Goal: Task Accomplishment & Management: Manage account settings

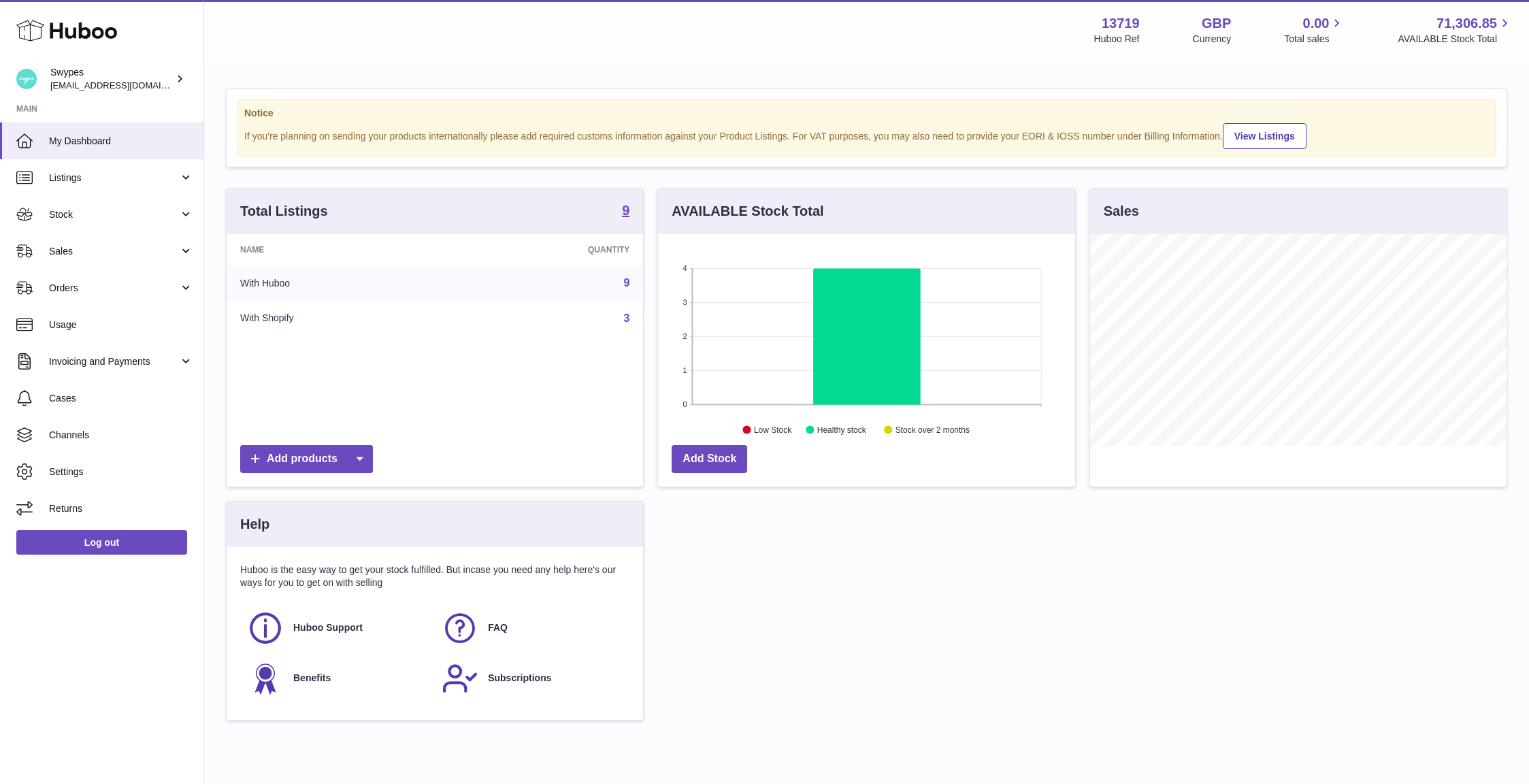
scroll to position [212, 416]
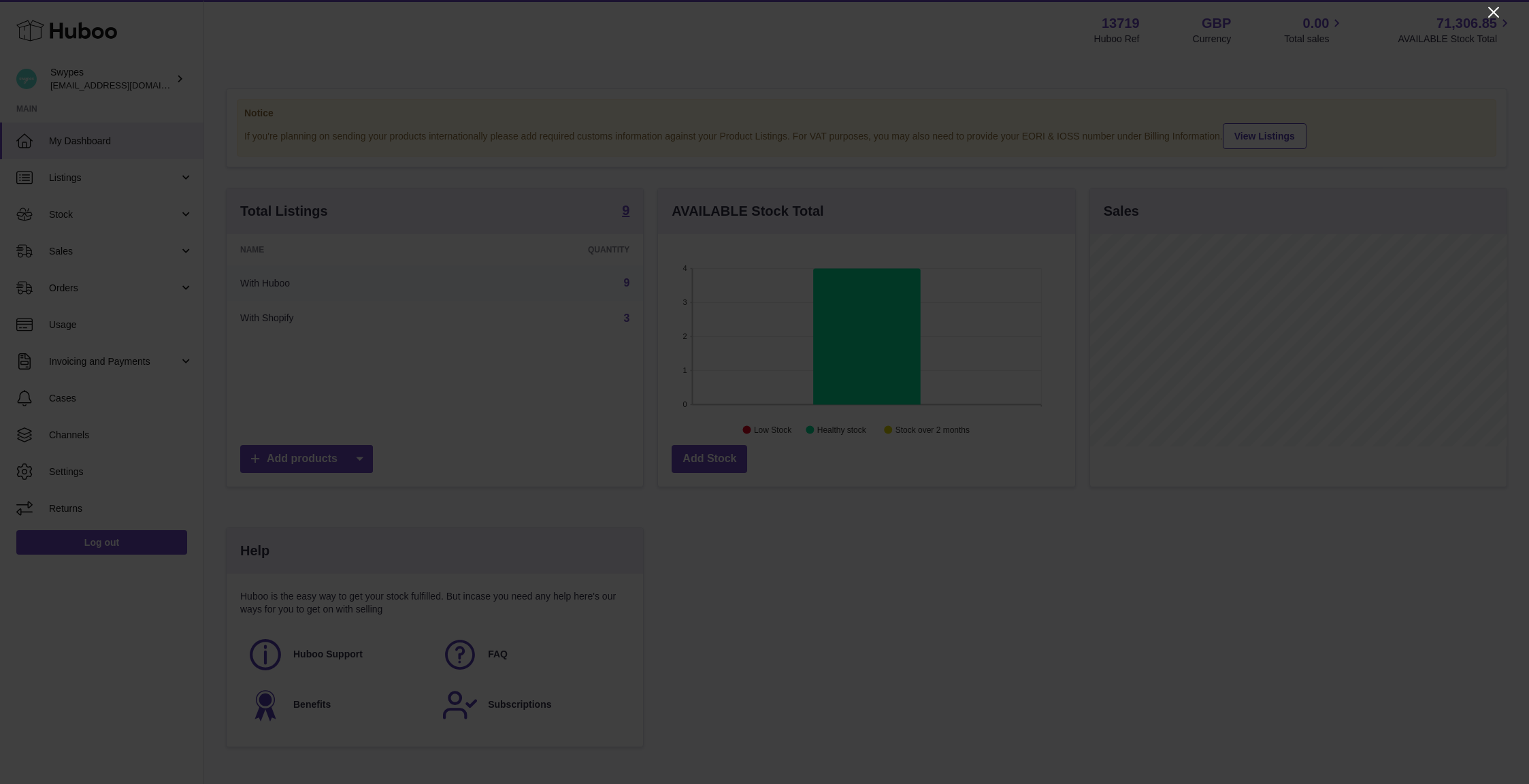
click at [1497, 18] on icon "Close" at bounding box center [1494, 13] width 16 height 16
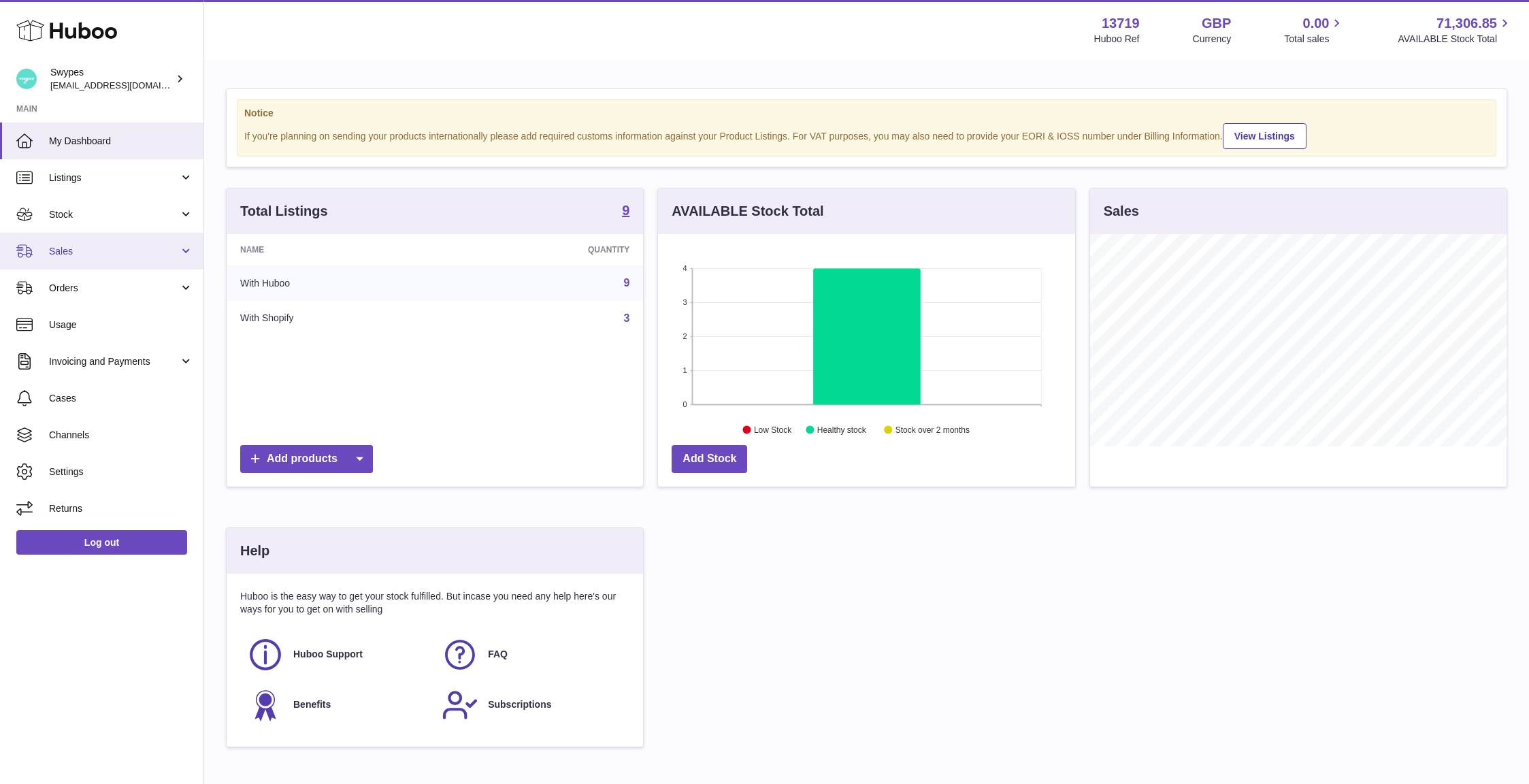
click at [94, 245] on span "Sales" at bounding box center [114, 251] width 130 height 13
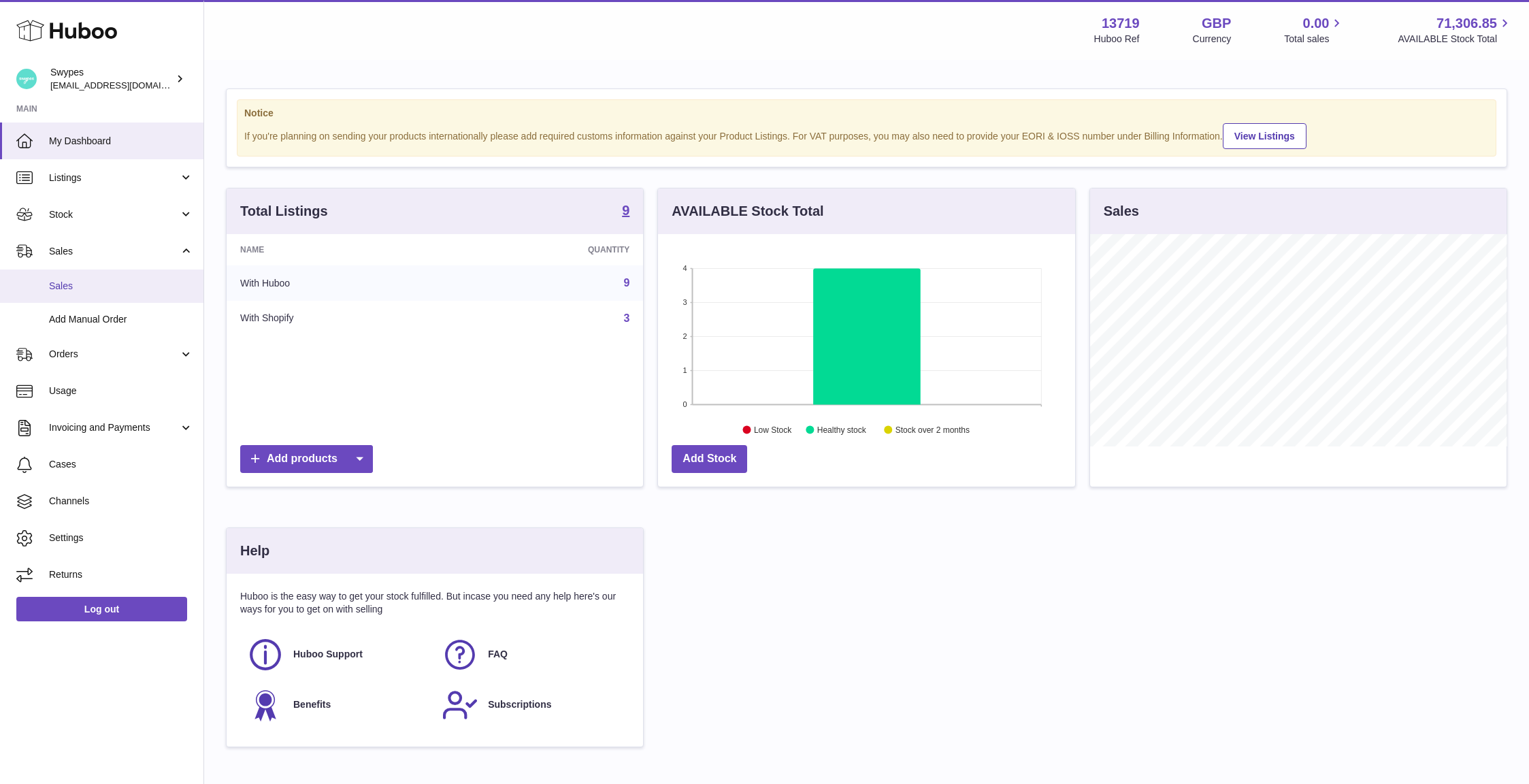
click at [94, 277] on link "Sales" at bounding box center [101, 285] width 203 height 33
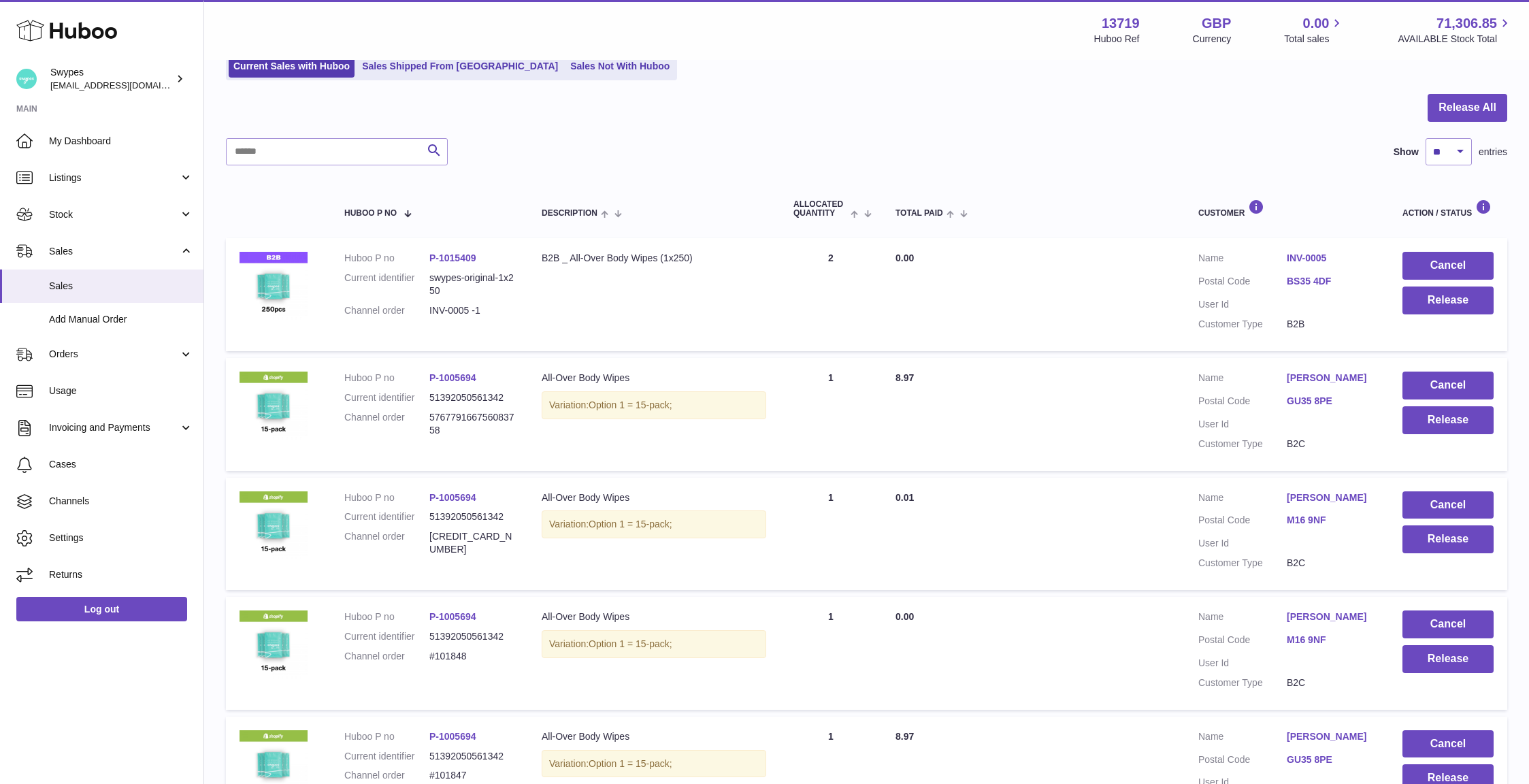
scroll to position [99, 0]
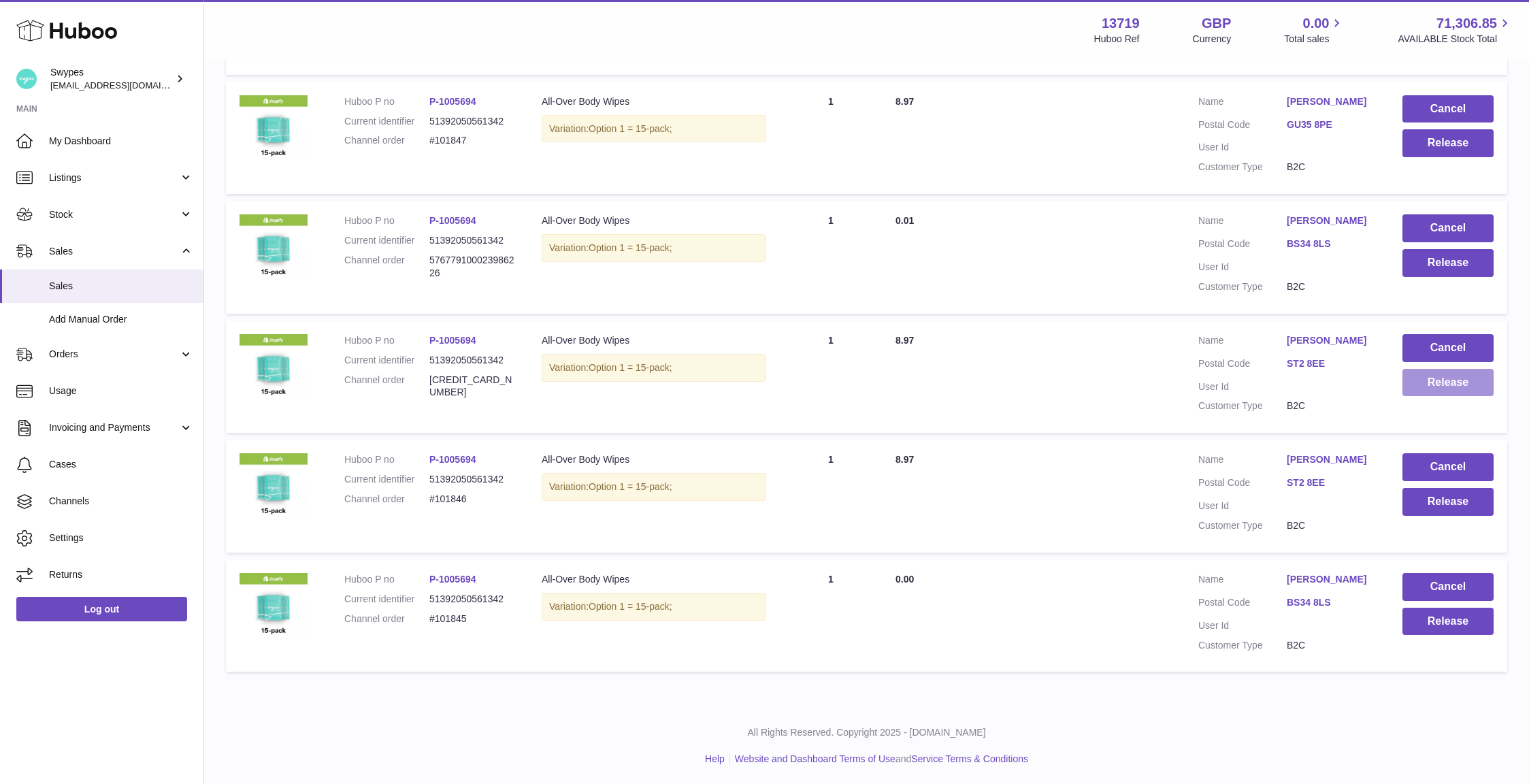
scroll to position [716, 0]
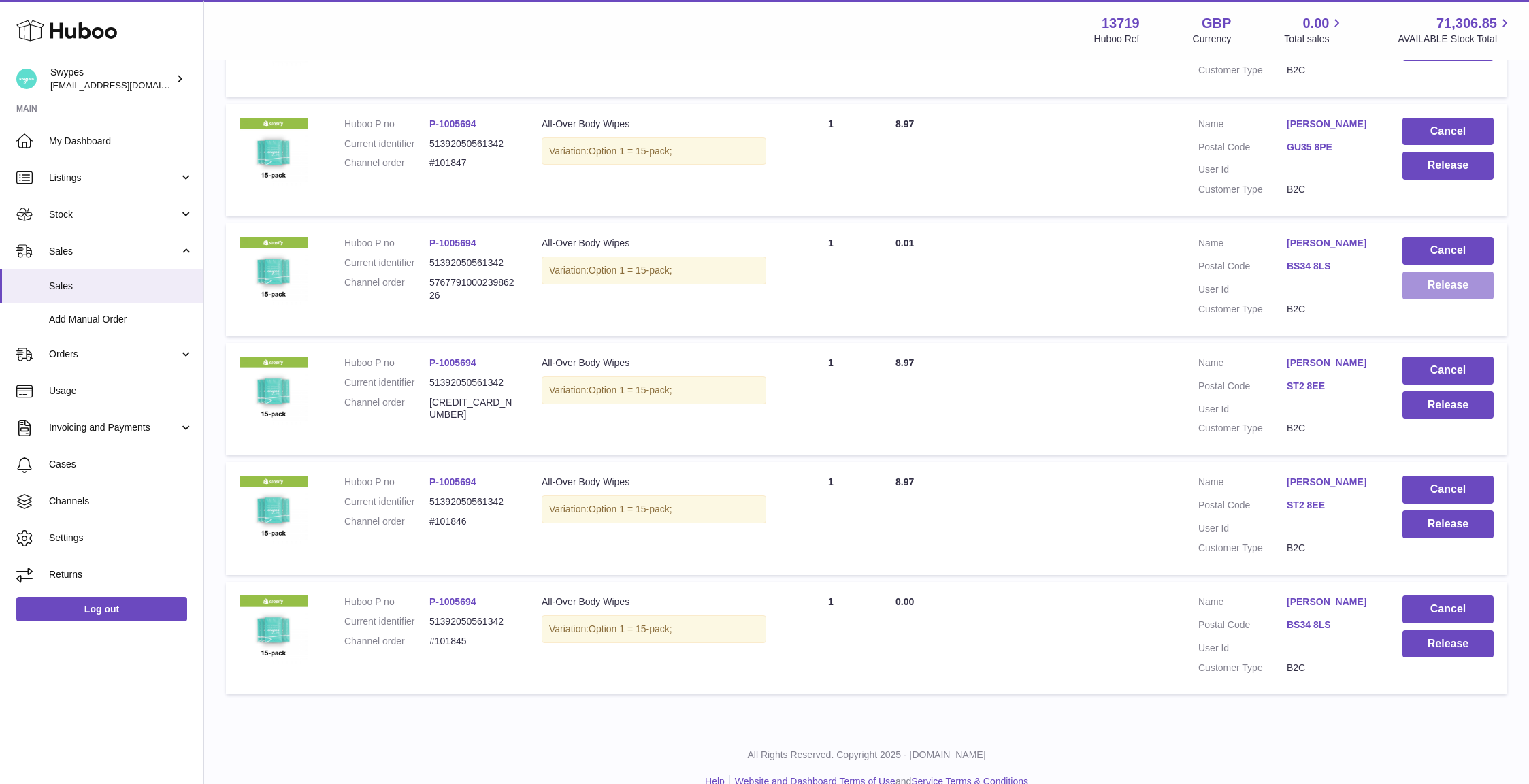
click at [1427, 288] on button "Release" at bounding box center [1448, 285] width 91 height 28
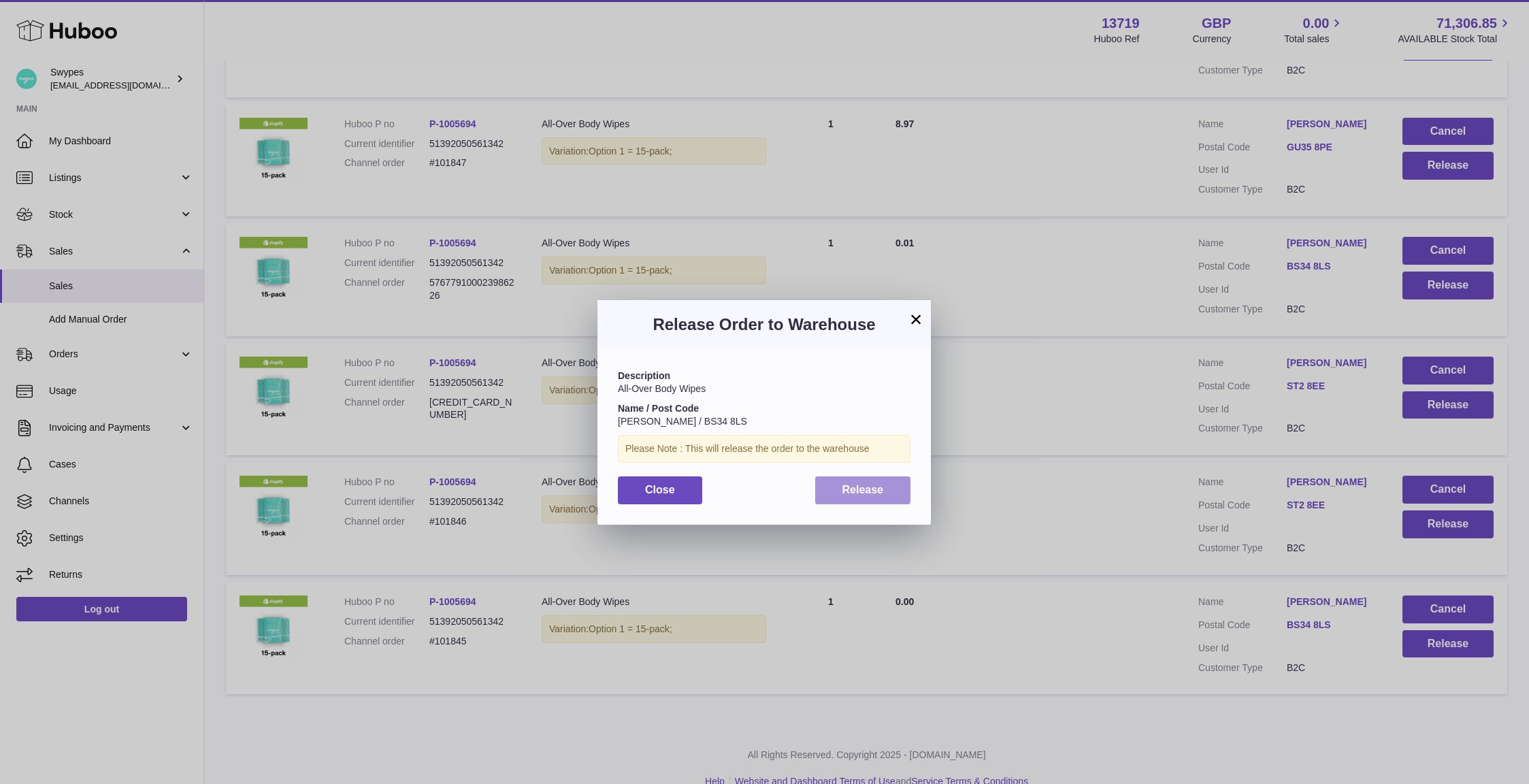
click at [901, 494] on button "Release" at bounding box center [863, 490] width 96 height 28
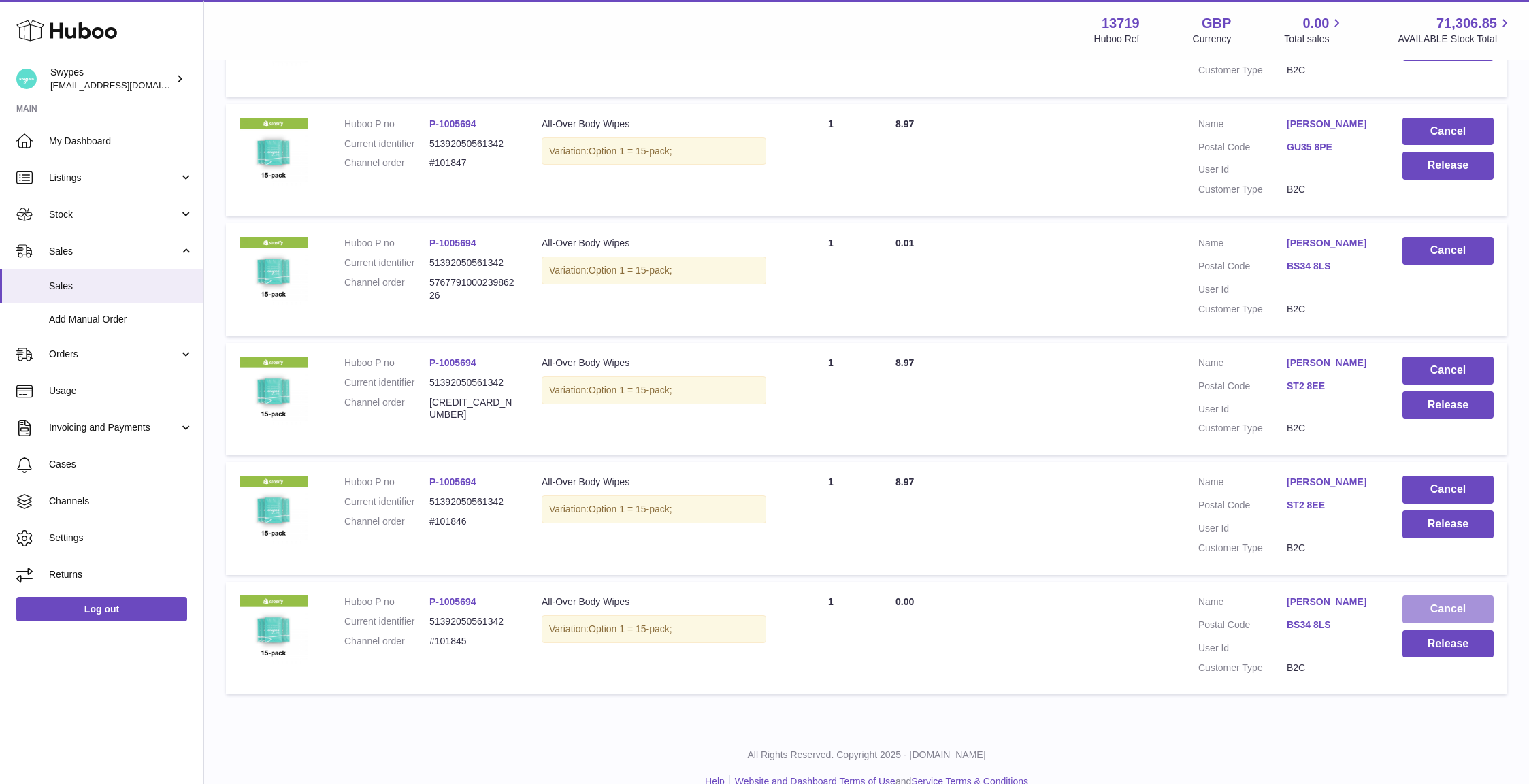
click at [1435, 608] on button "Cancel" at bounding box center [1448, 609] width 91 height 28
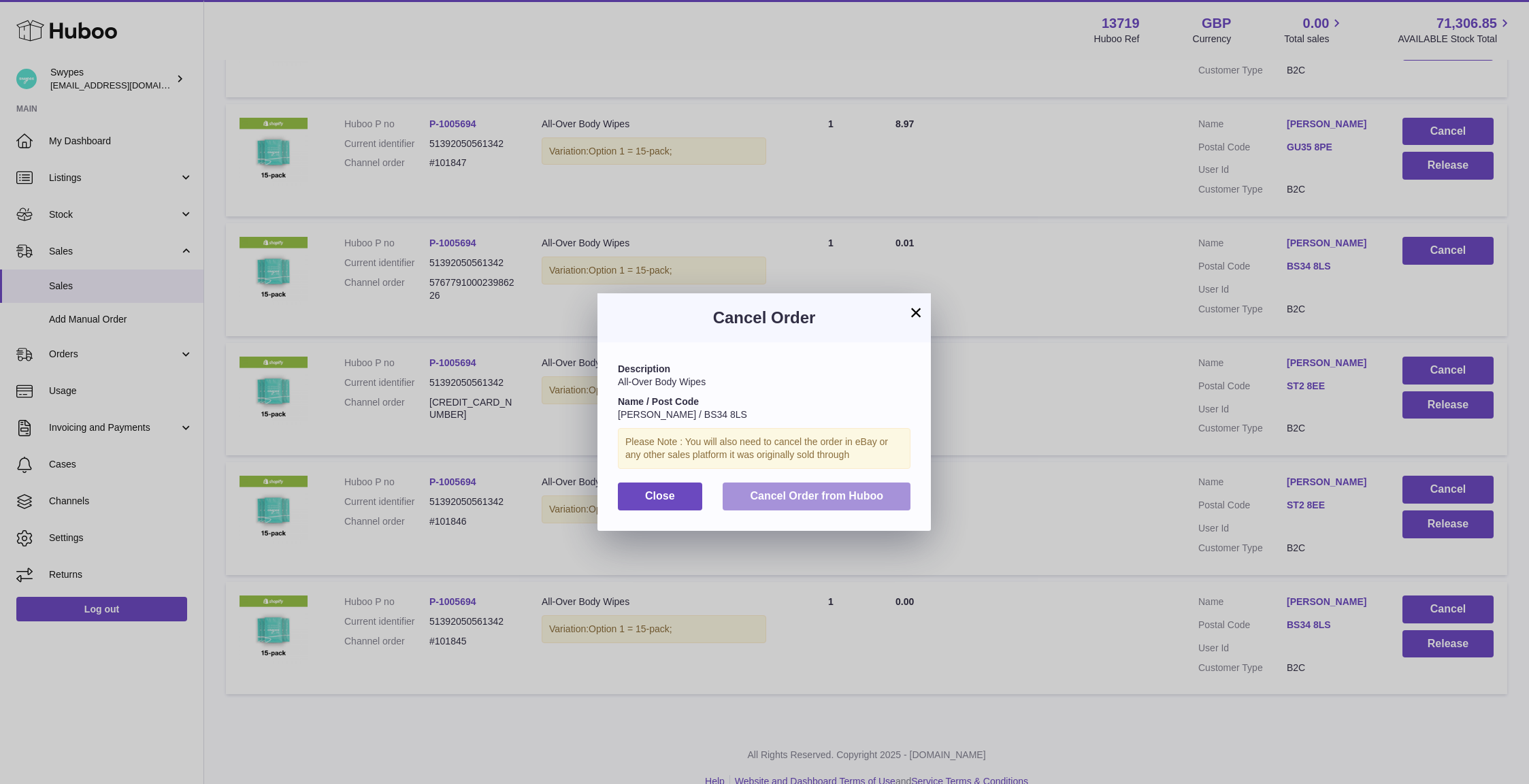
click at [830, 497] on span "Cancel Order from Huboo" at bounding box center [816, 495] width 133 height 12
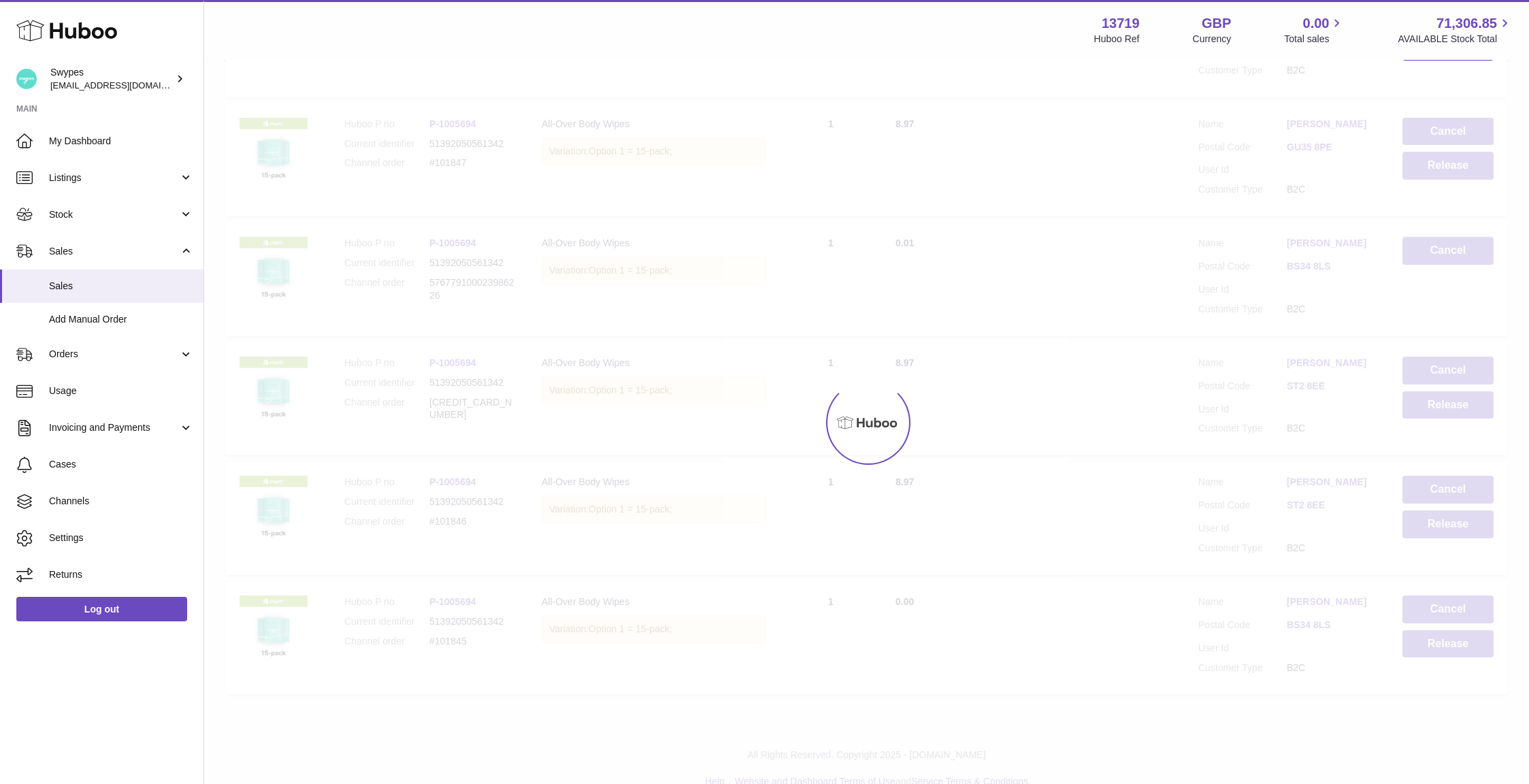
scroll to position [618, 0]
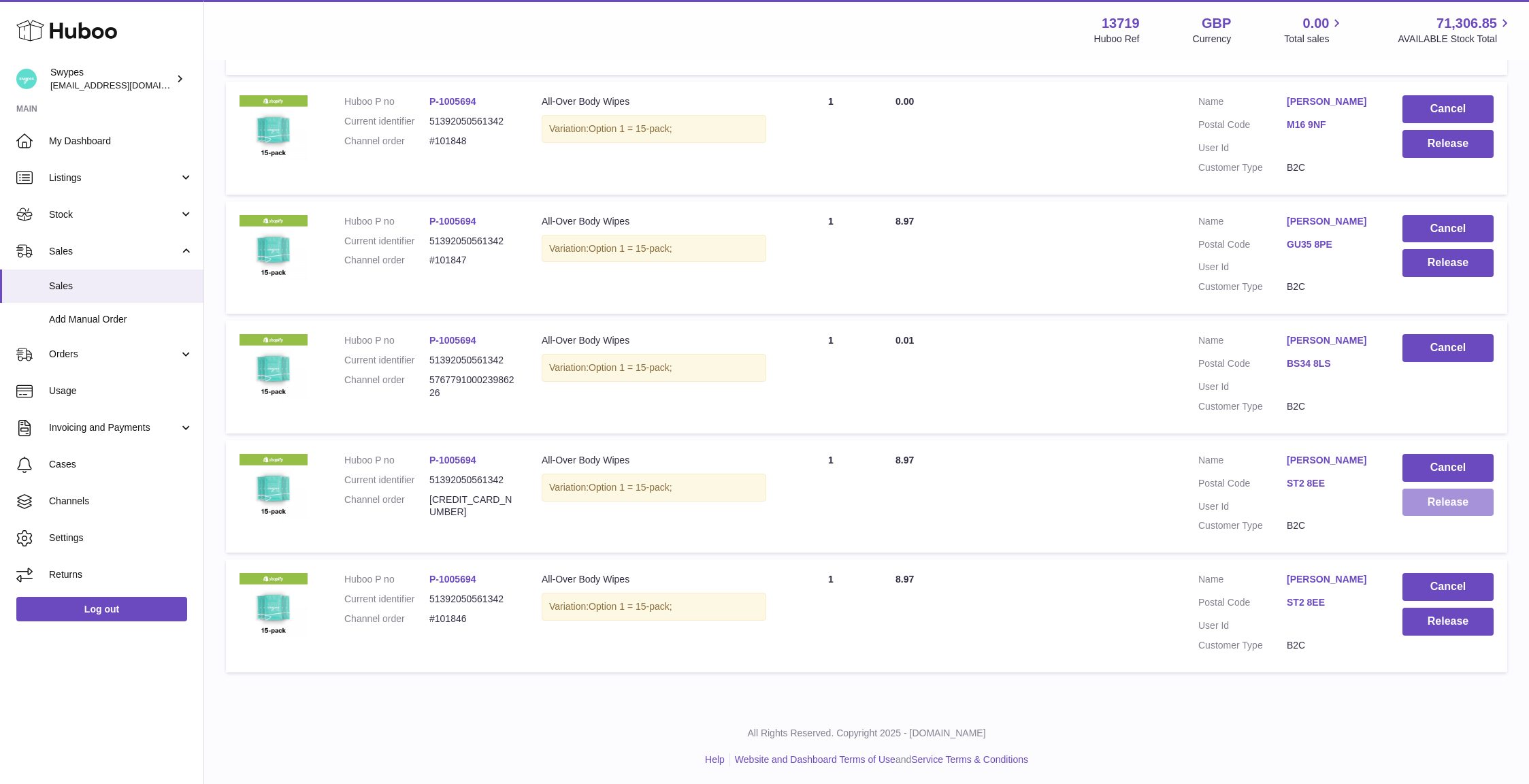
click at [1446, 504] on button "Release" at bounding box center [1448, 502] width 91 height 28
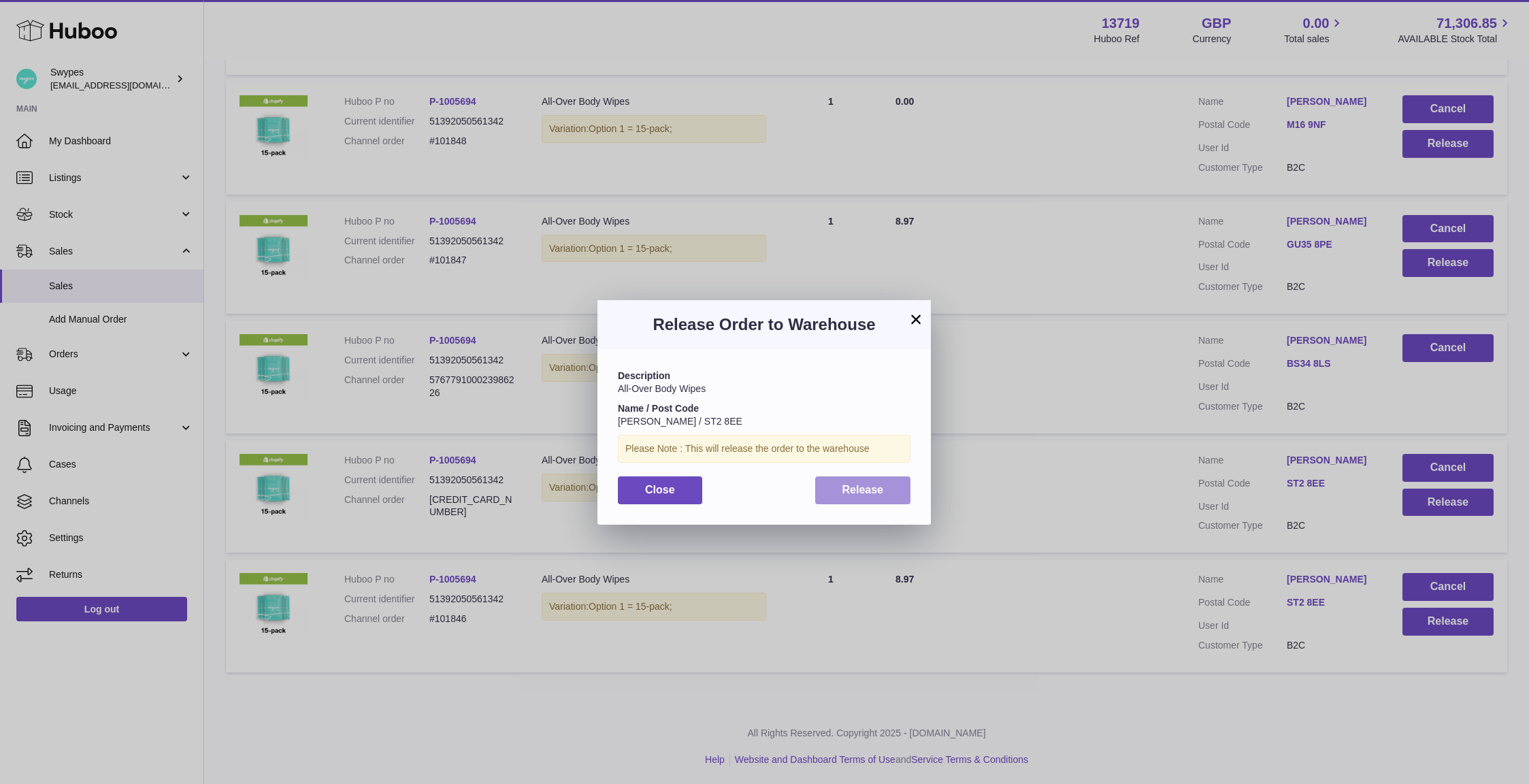
click at [836, 490] on button "Release" at bounding box center [863, 490] width 96 height 28
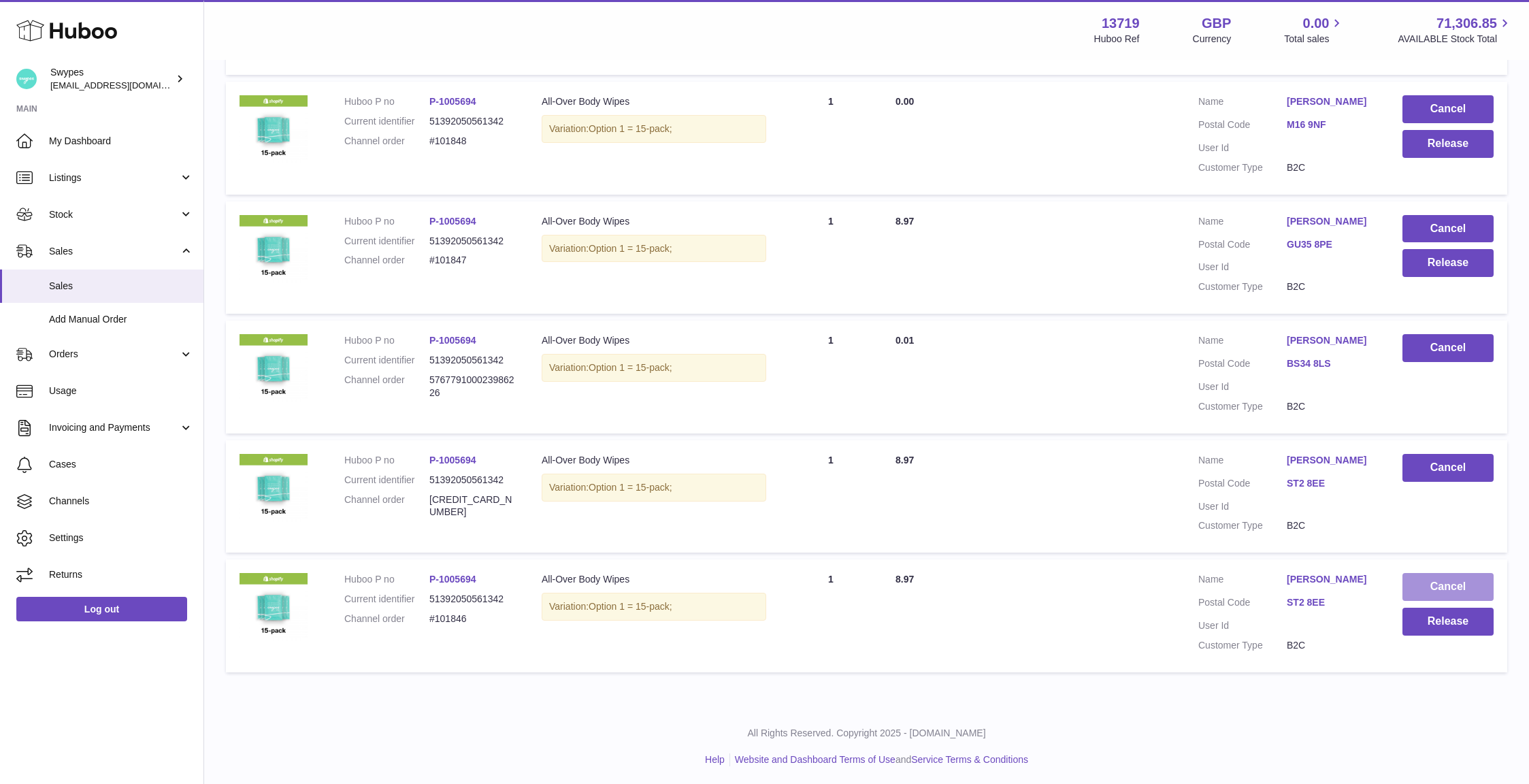
click at [1426, 582] on button "Cancel" at bounding box center [1448, 586] width 91 height 28
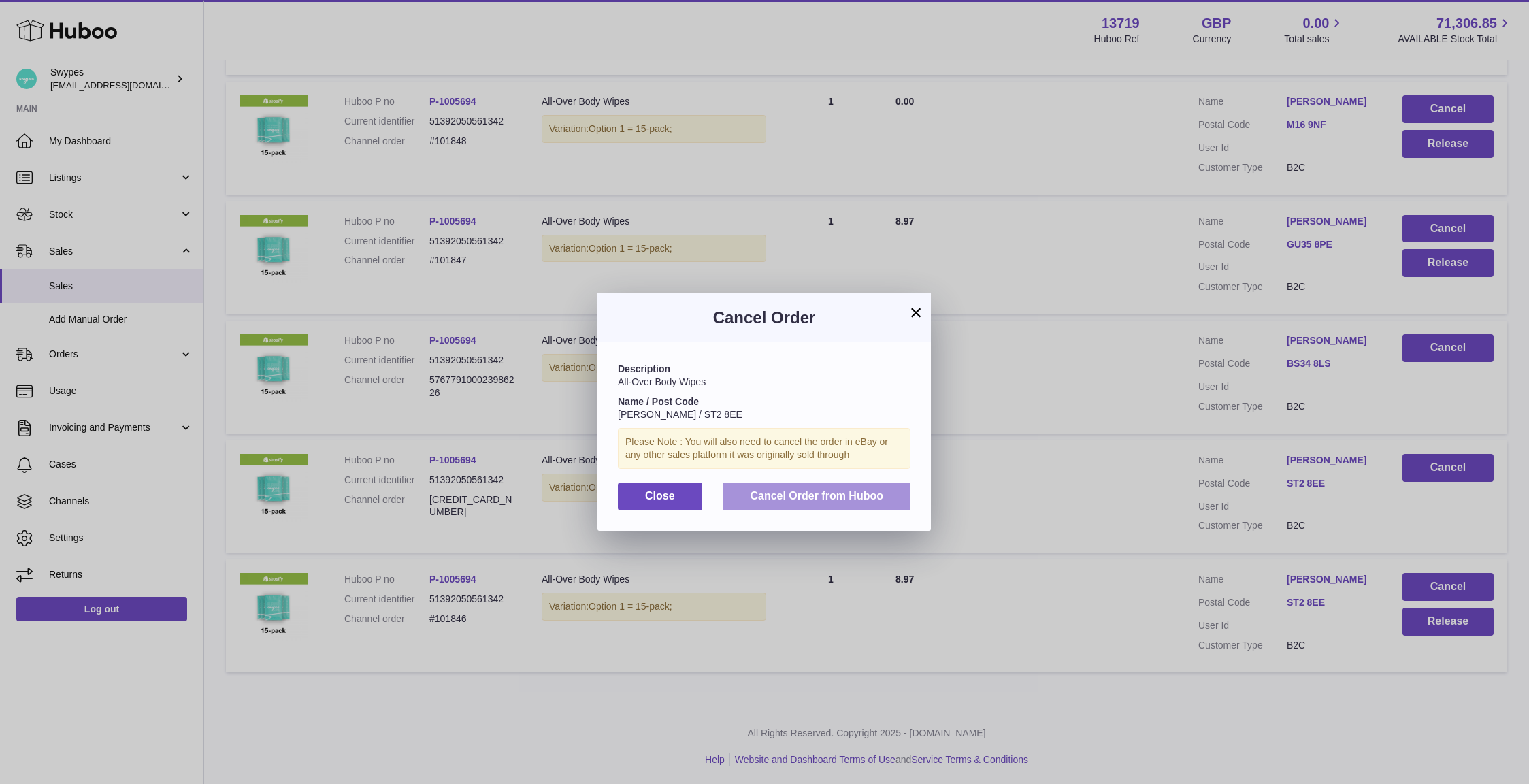
click at [901, 498] on button "Cancel Order from Huboo" at bounding box center [816, 496] width 188 height 28
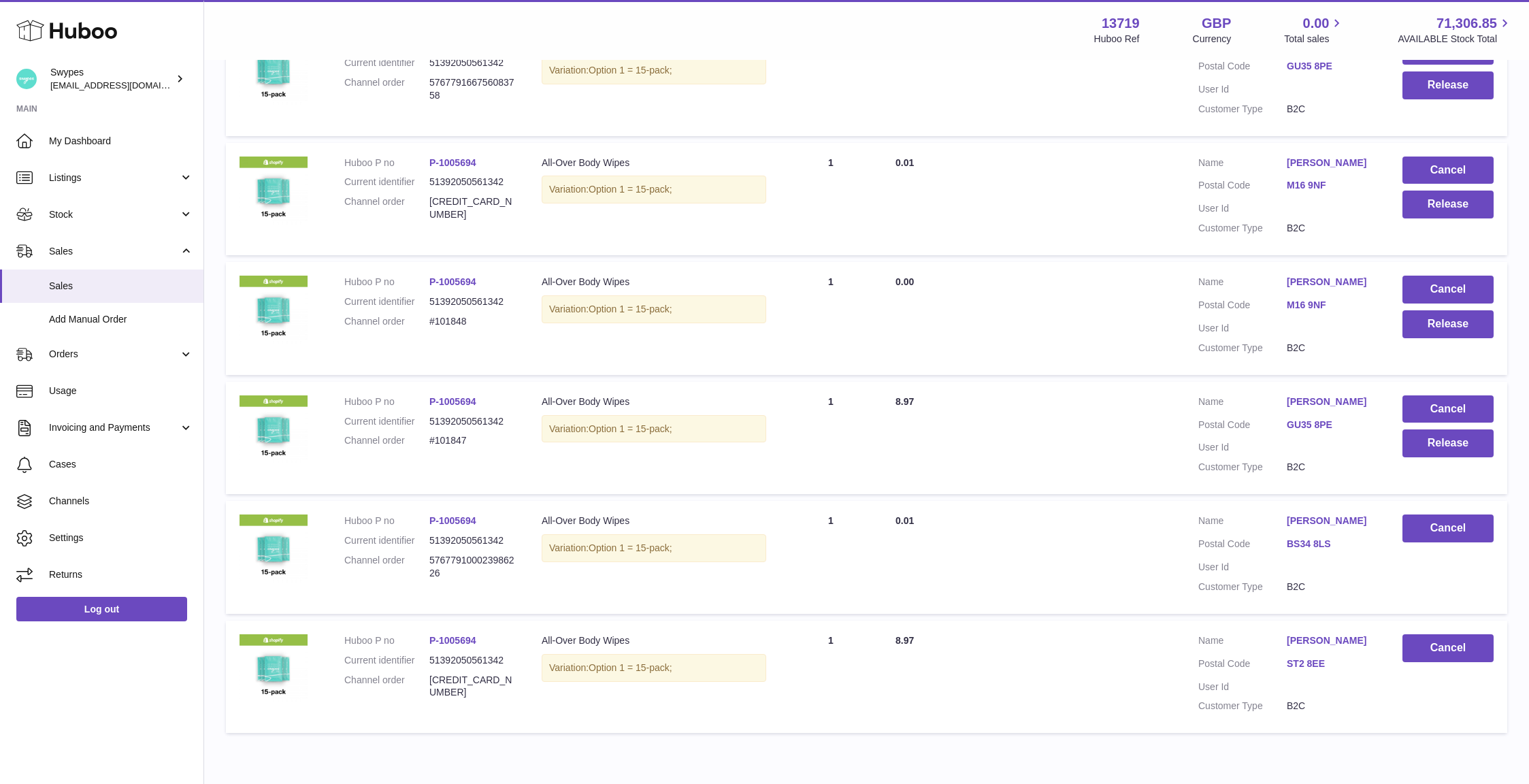
scroll to position [426, 0]
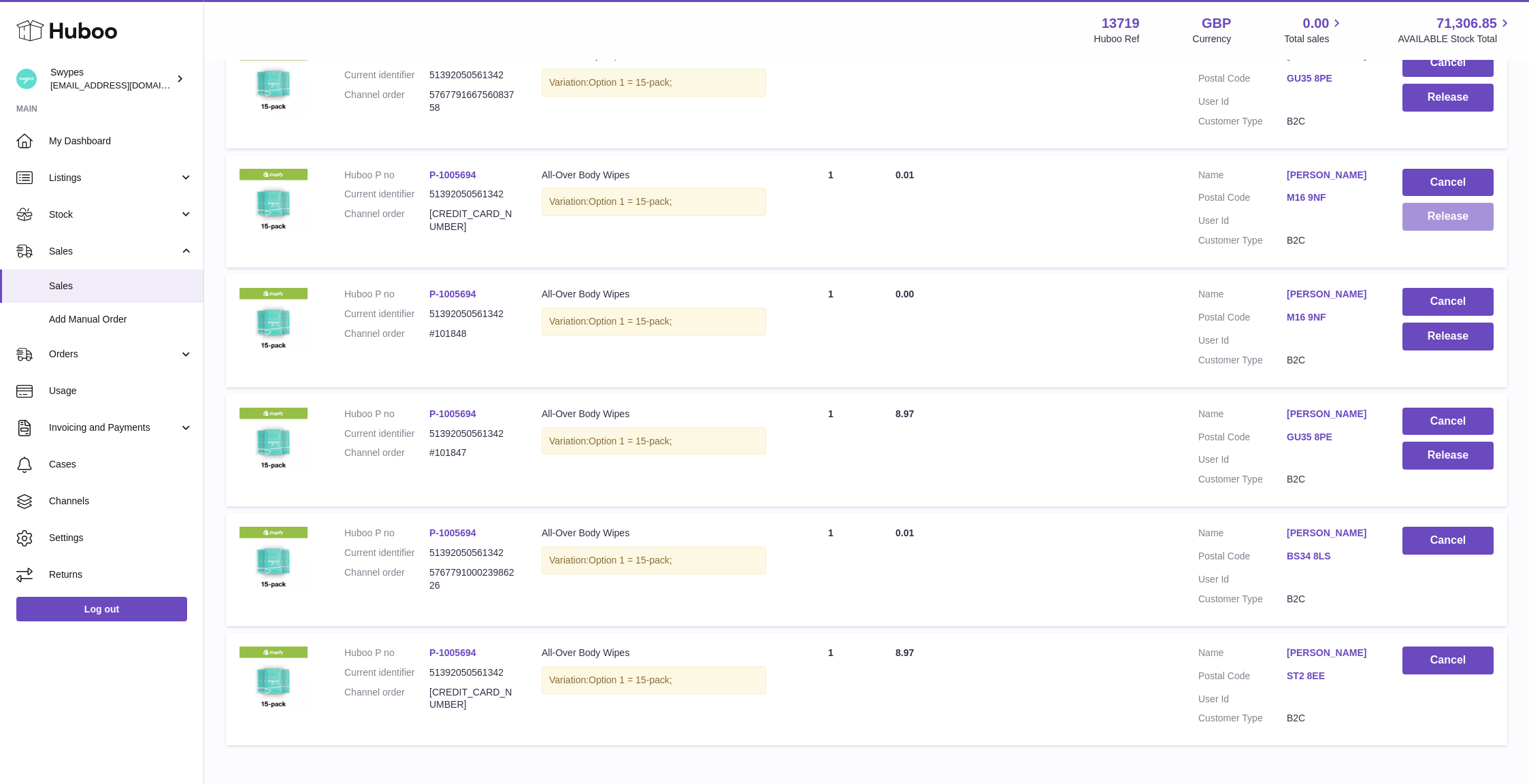
click at [1431, 211] on button "Release" at bounding box center [1448, 217] width 91 height 28
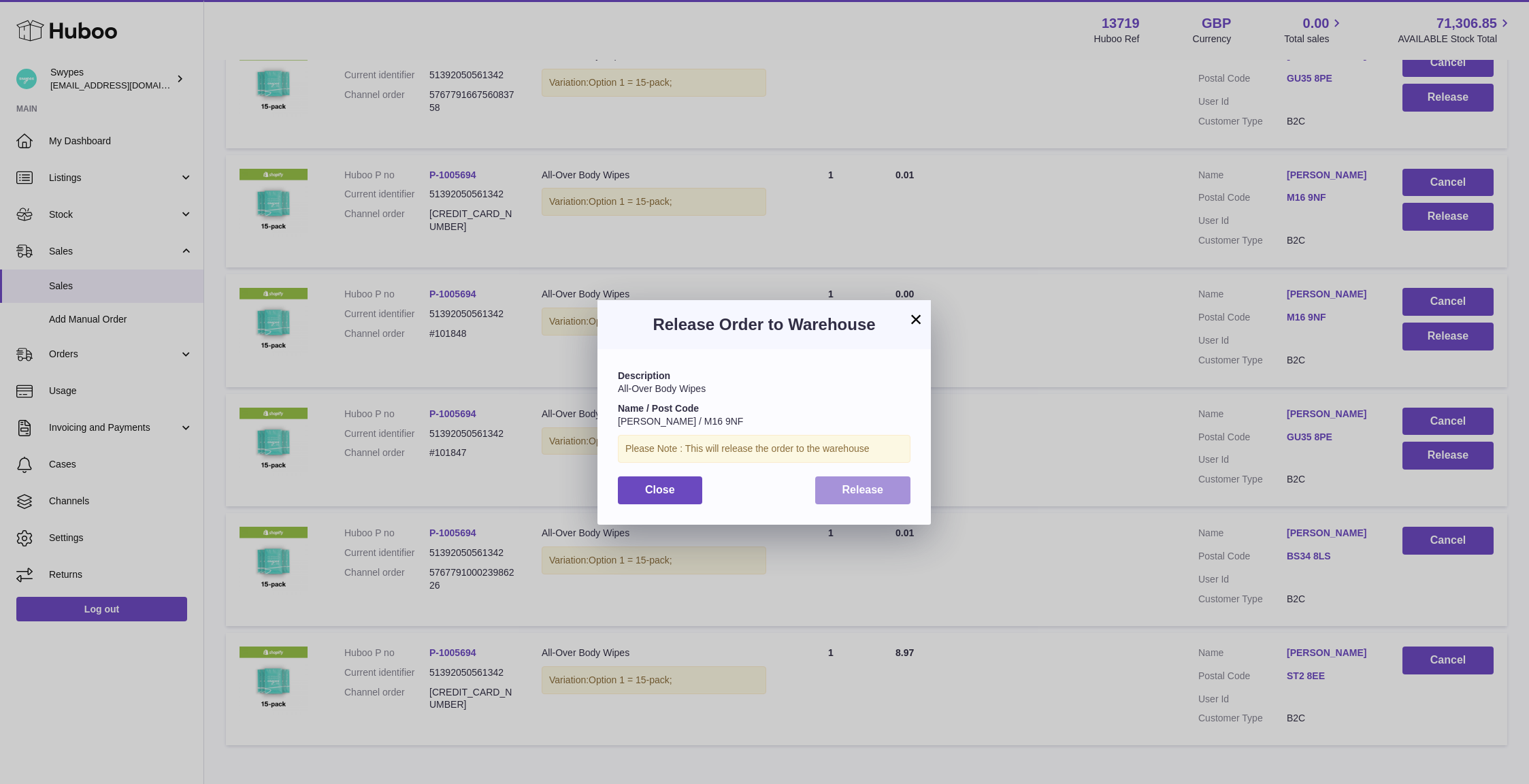
click at [875, 478] on button "Release" at bounding box center [863, 490] width 96 height 28
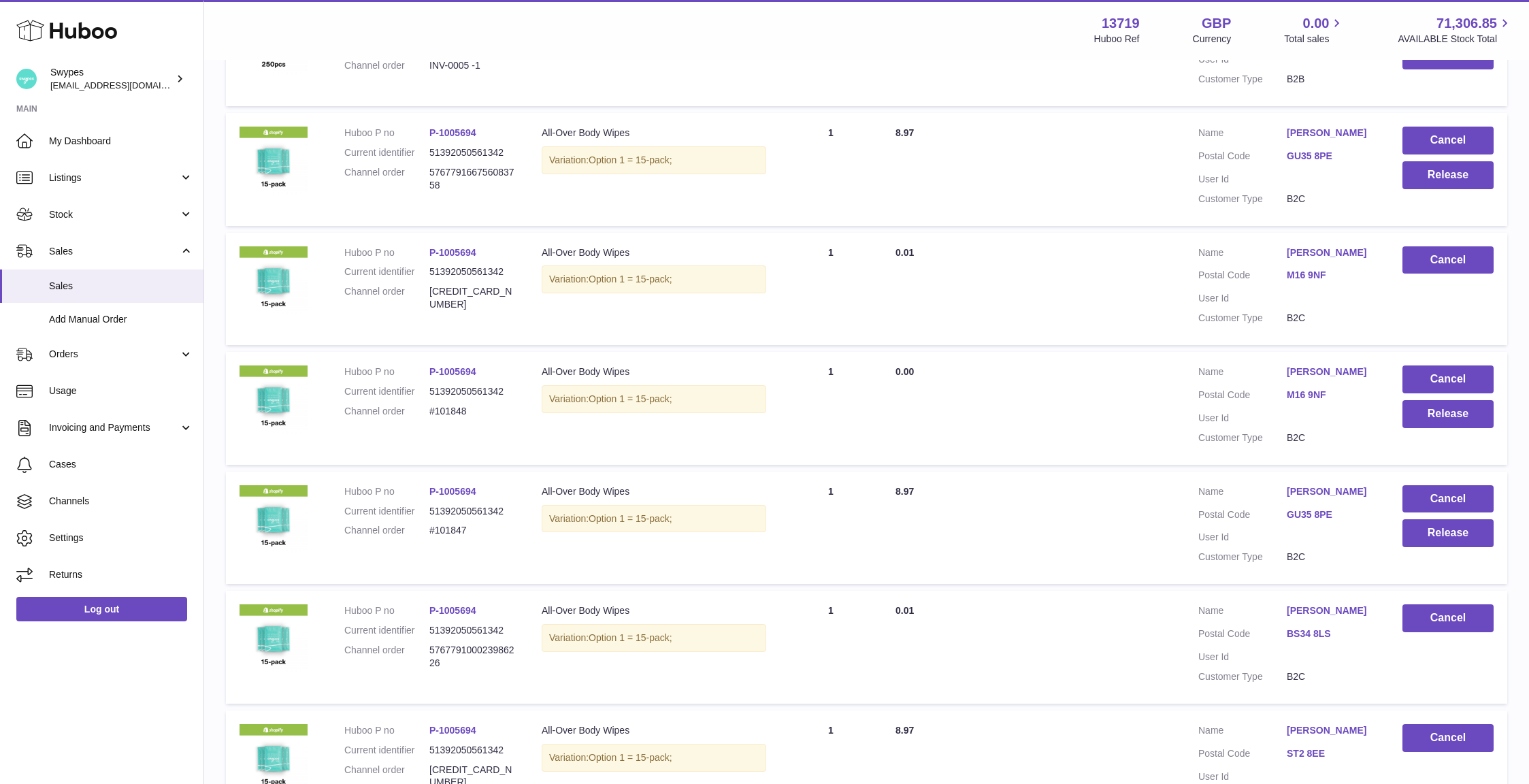
scroll to position [343, 0]
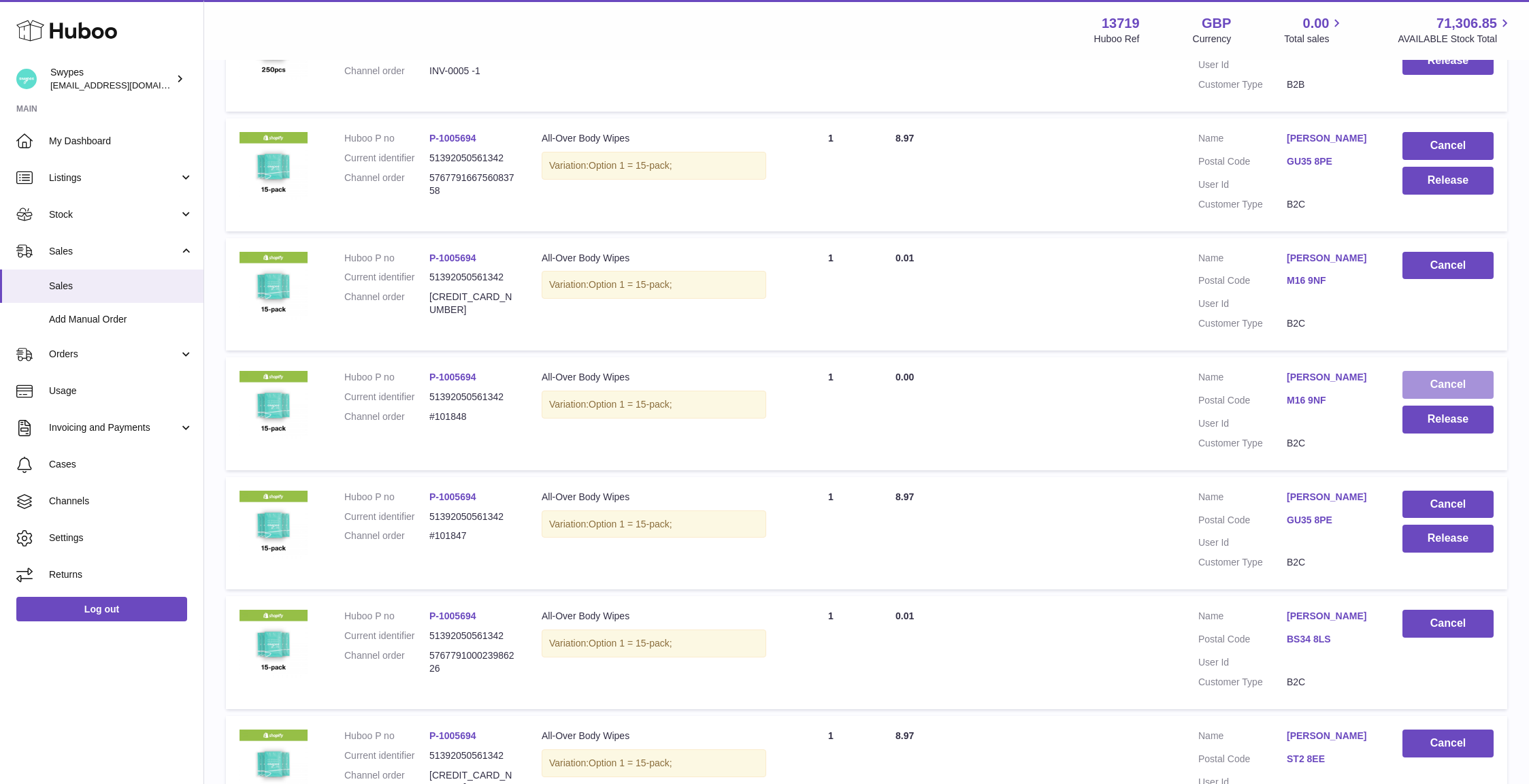
click at [1433, 383] on button "Cancel" at bounding box center [1448, 384] width 91 height 28
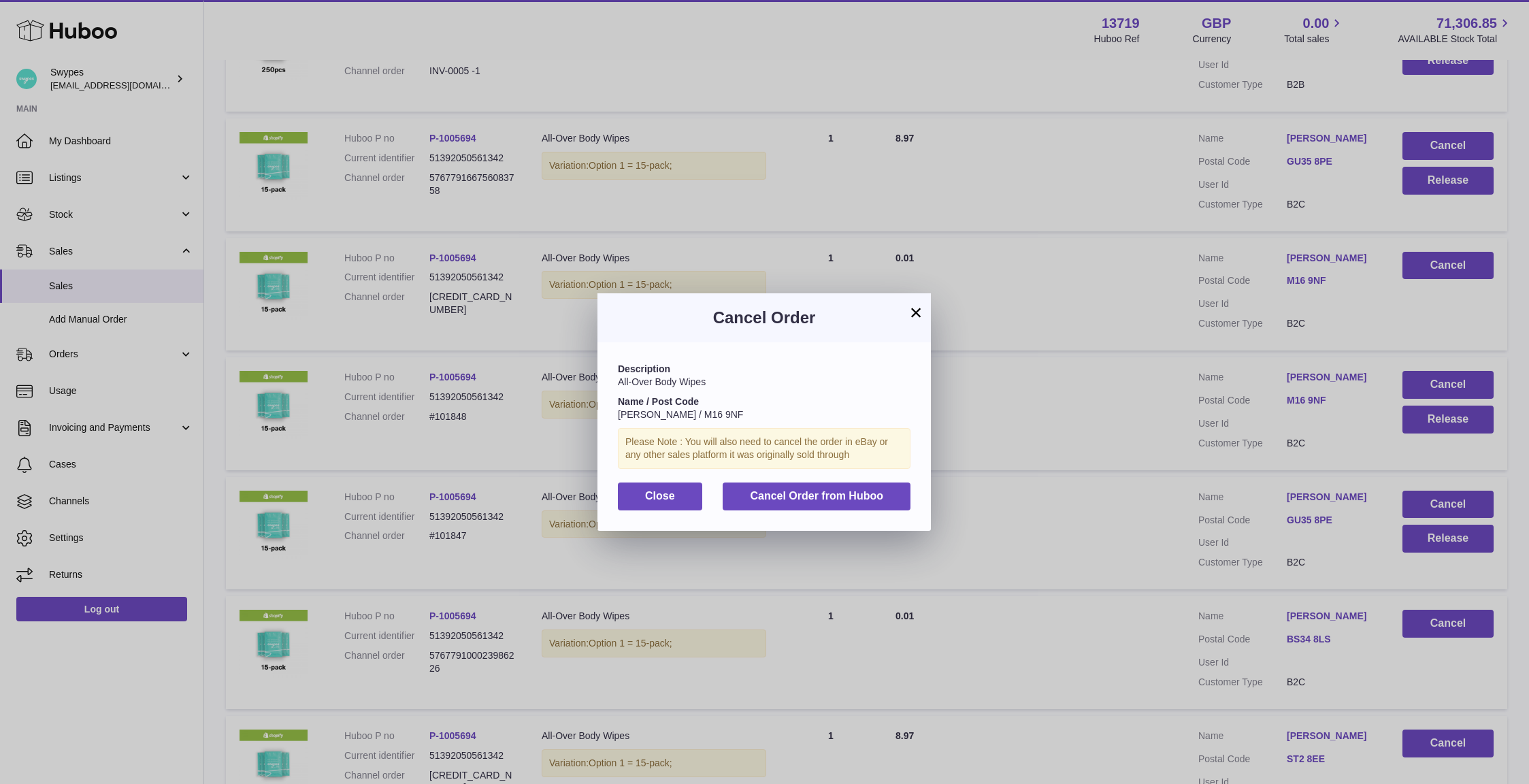
click at [899, 479] on div "Description All-Over Body Wipes Name / Post Code Kerri Meehan / M16 9NF Please …" at bounding box center [764, 436] width 334 height 188
click at [893, 489] on button "Cancel Order from Huboo" at bounding box center [816, 496] width 188 height 28
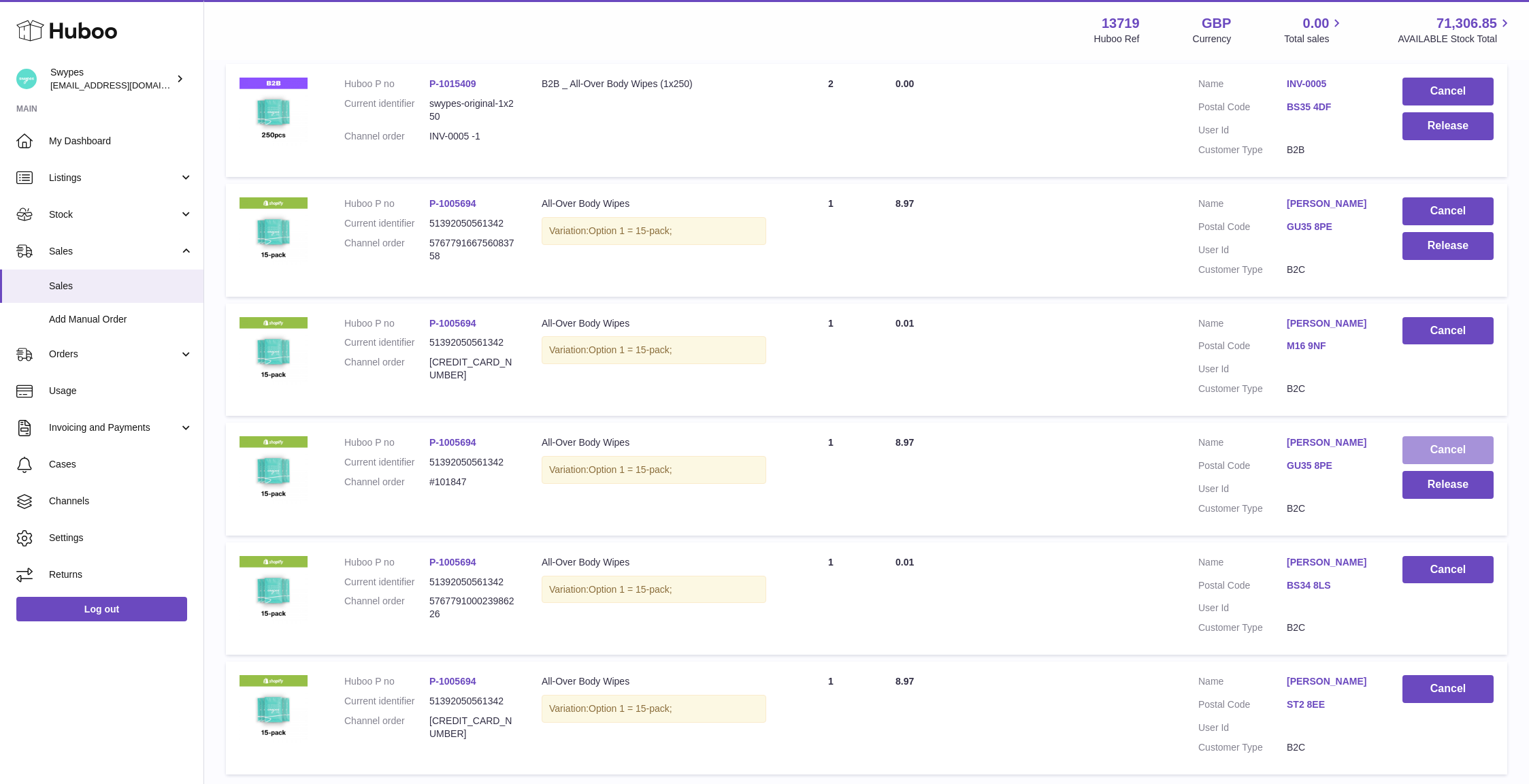
scroll to position [265, 0]
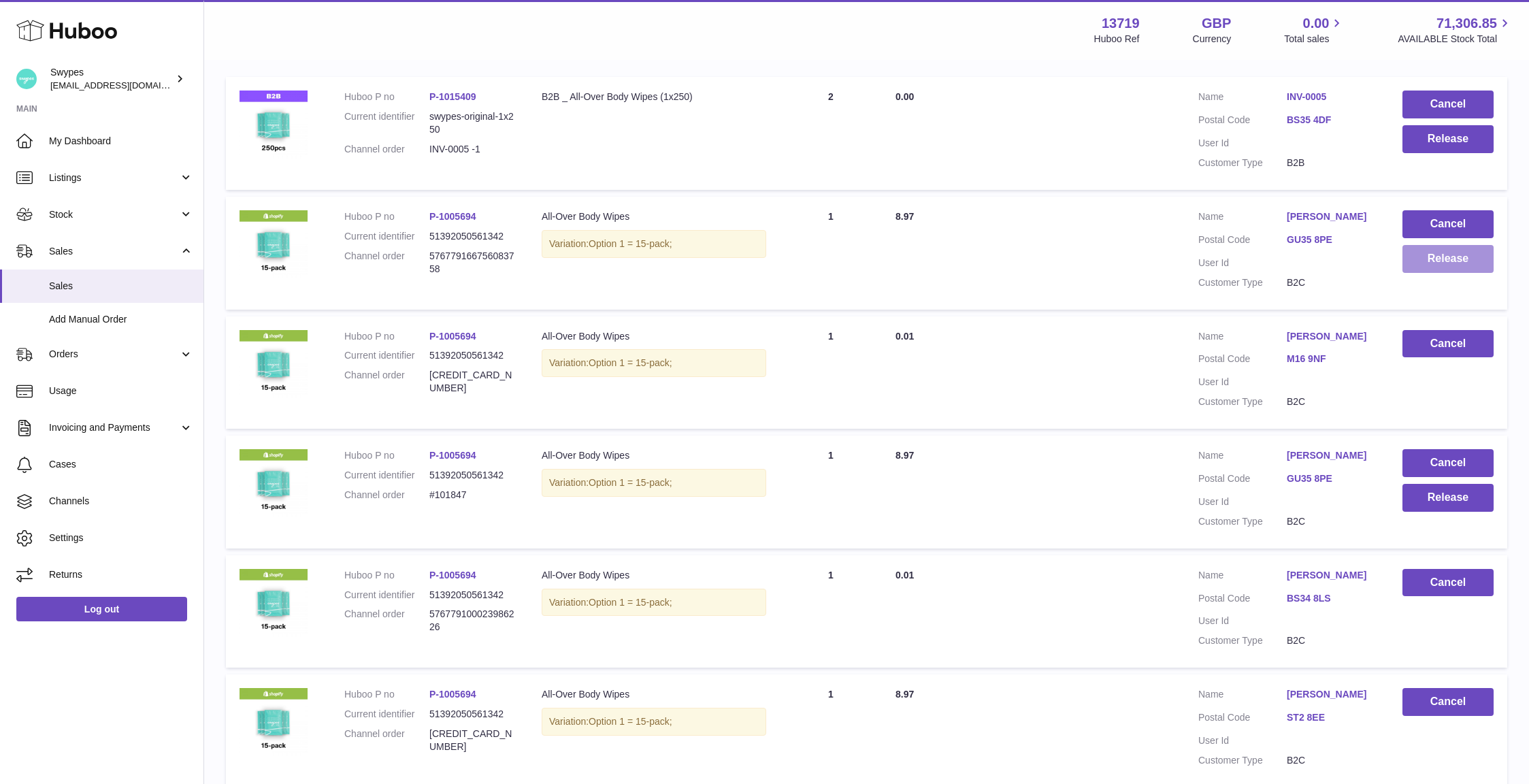
click at [1426, 258] on button "Release" at bounding box center [1448, 259] width 91 height 28
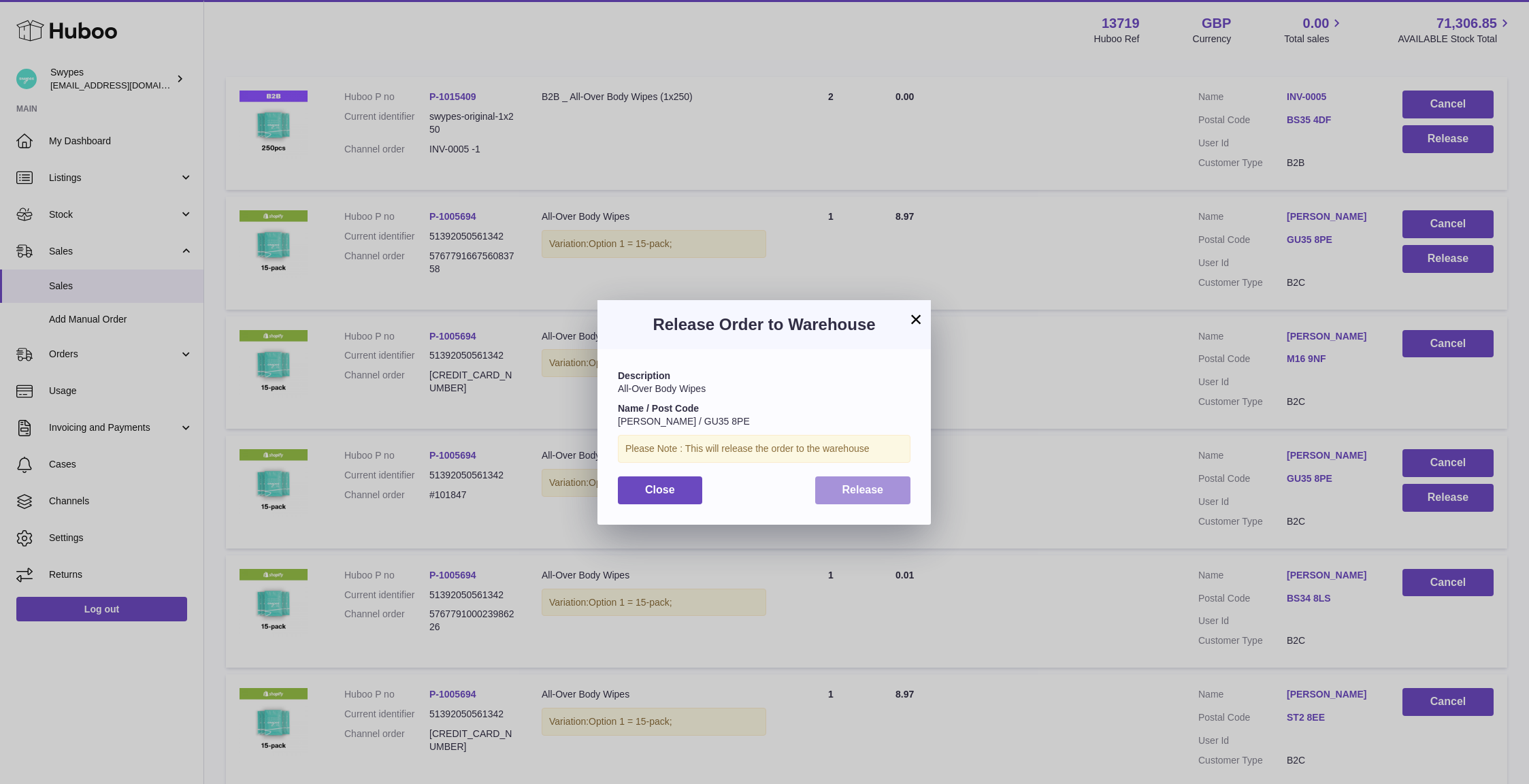
click at [870, 495] on span "Release" at bounding box center [863, 490] width 41 height 12
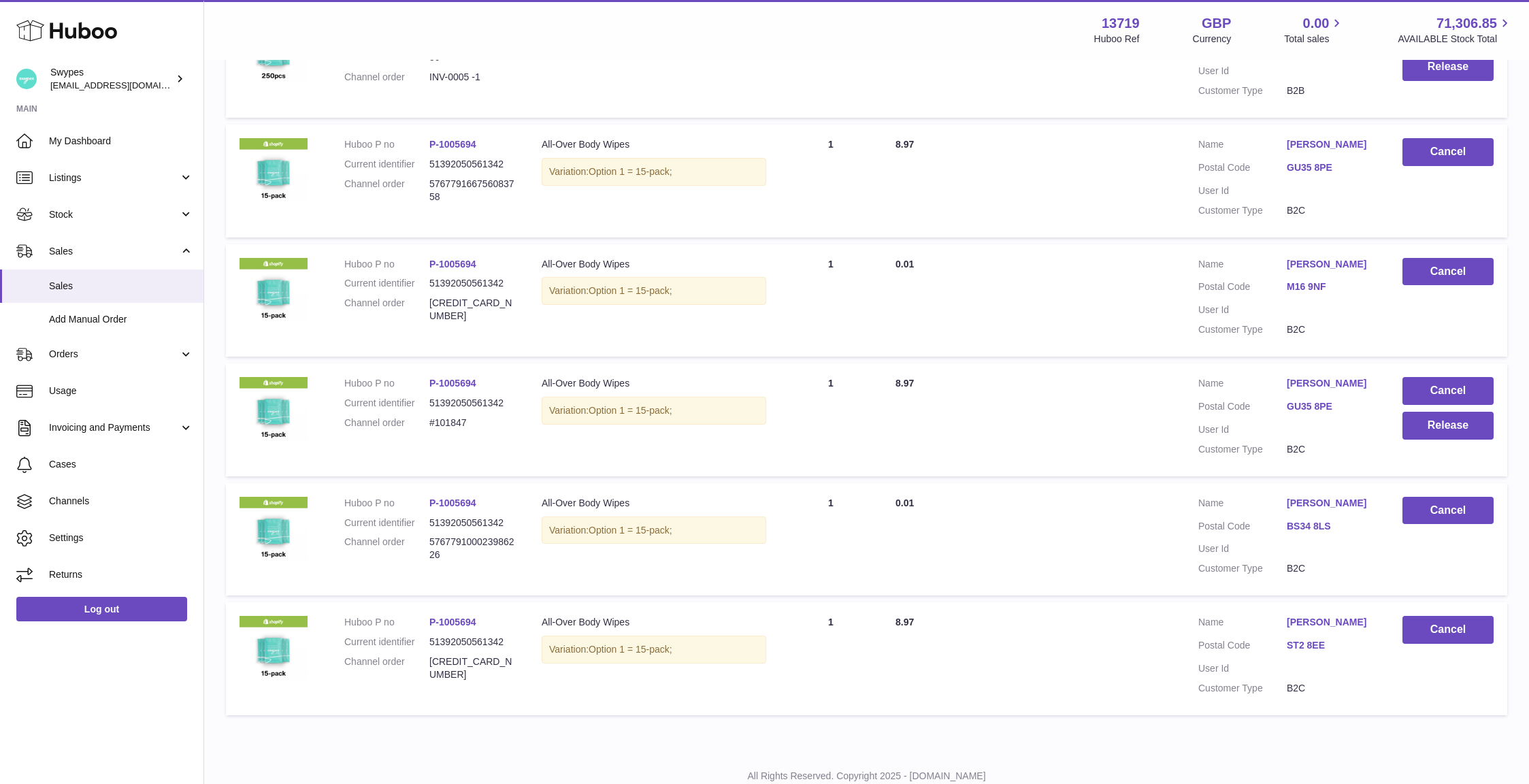
scroll to position [379, 0]
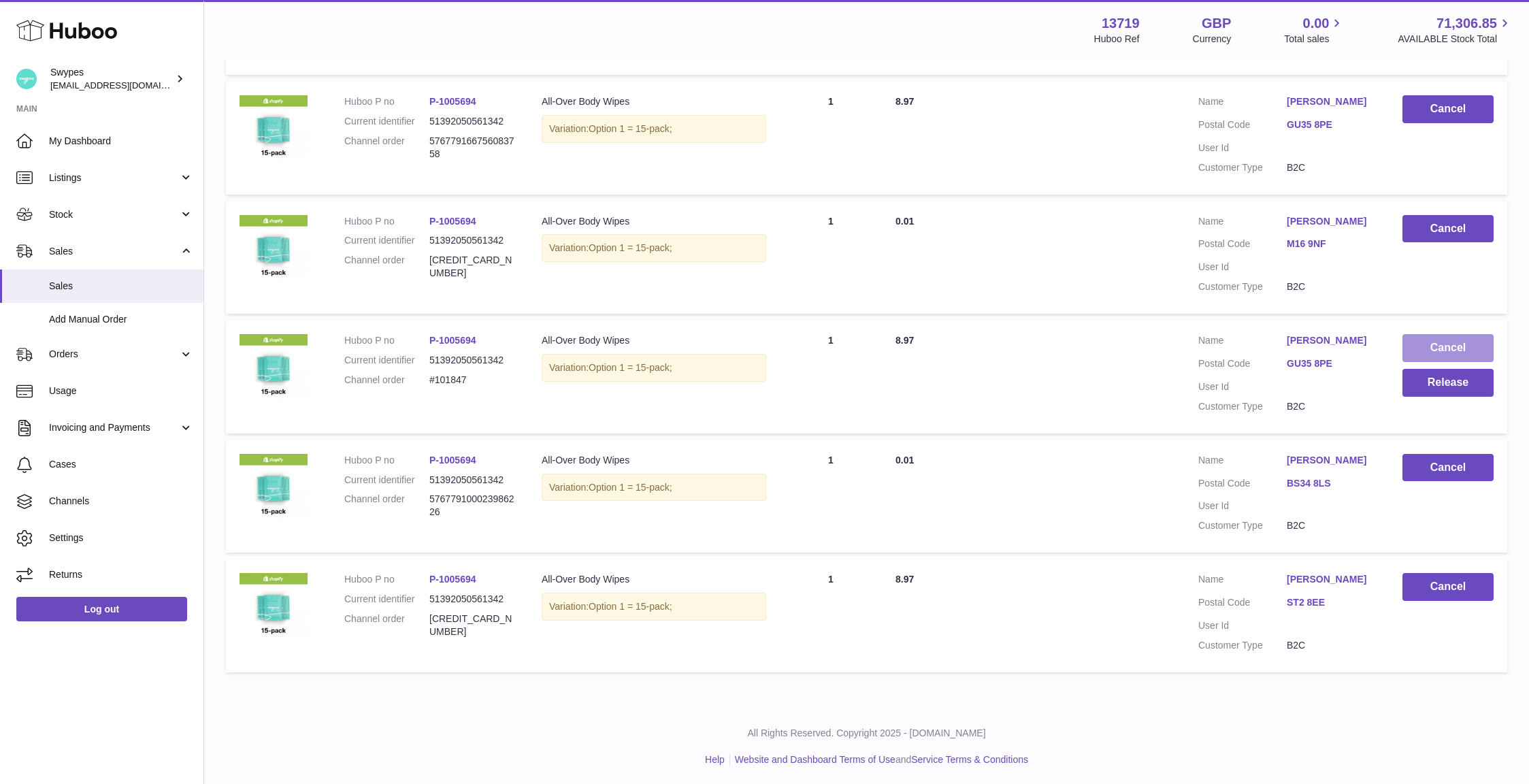
click at [1427, 341] on button "Cancel" at bounding box center [1448, 347] width 91 height 28
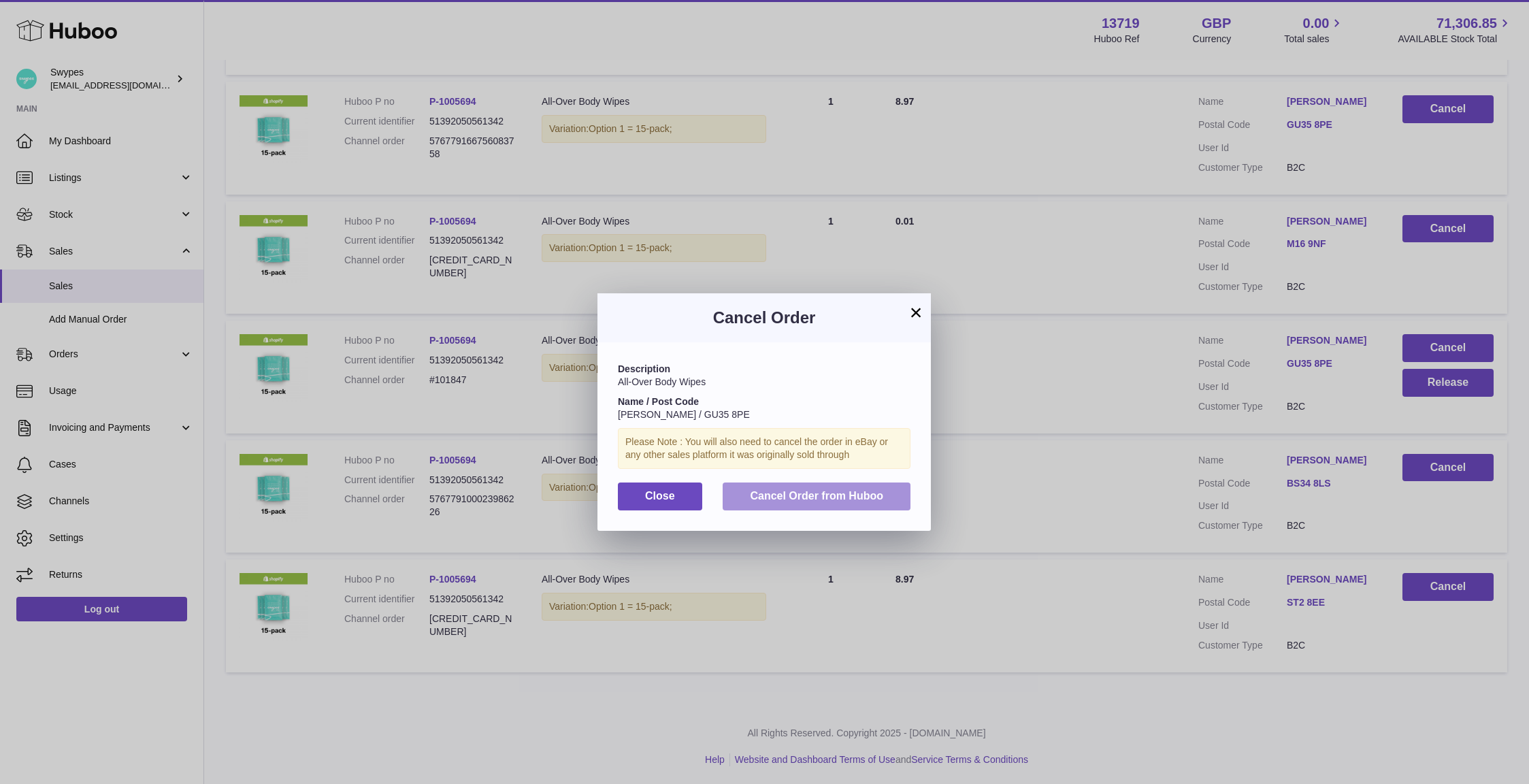
click at [856, 507] on button "Cancel Order from Huboo" at bounding box center [816, 496] width 188 height 28
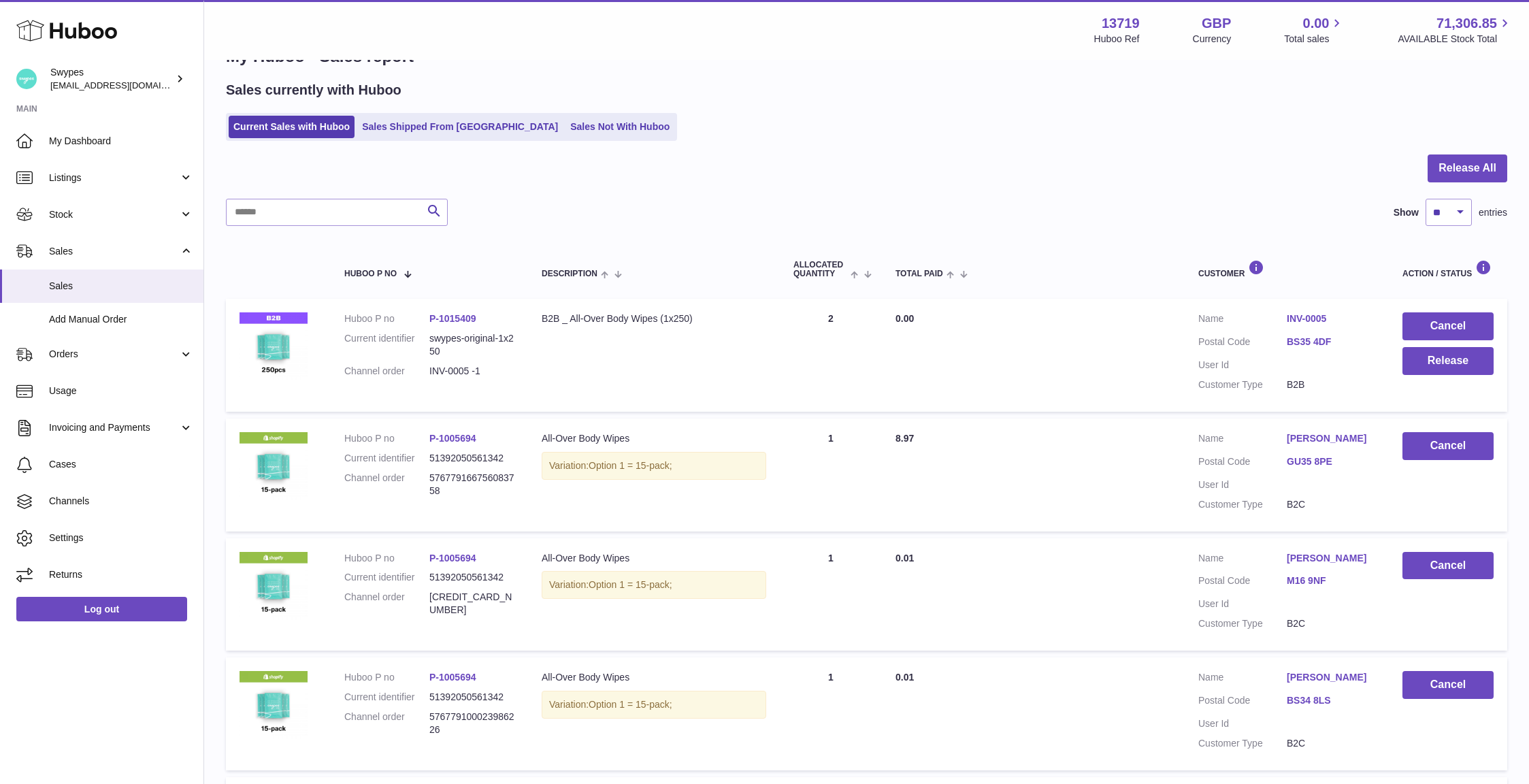
scroll to position [95, 0]
